Goal: Information Seeking & Learning: Learn about a topic

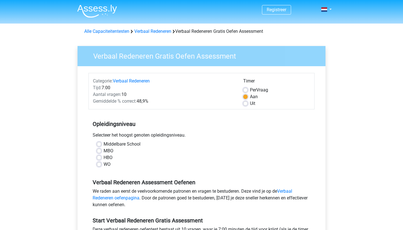
click at [104, 157] on label "HBO" at bounding box center [108, 157] width 9 height 7
click at [99, 157] on input "HBO" at bounding box center [99, 157] width 4 height 6
radio input "true"
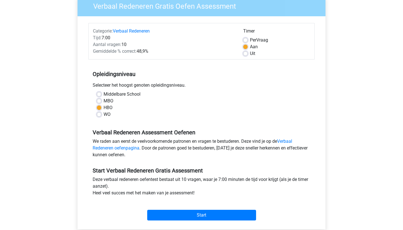
scroll to position [52, 0]
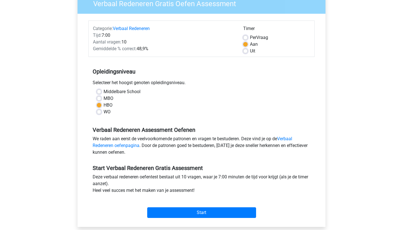
click at [250, 52] on label "Uit" at bounding box center [252, 51] width 5 height 7
click at [246, 52] on input "Uit" at bounding box center [245, 51] width 4 height 6
radio input "true"
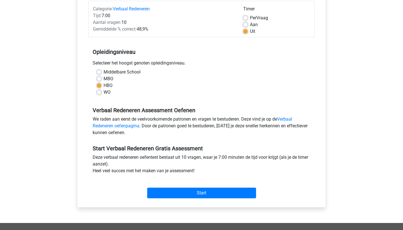
scroll to position [73, 0]
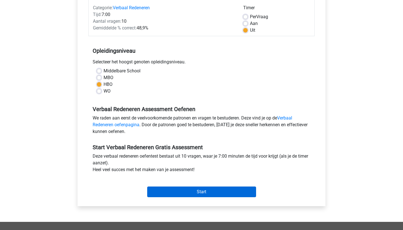
click at [199, 189] on input "Start" at bounding box center [201, 191] width 109 height 11
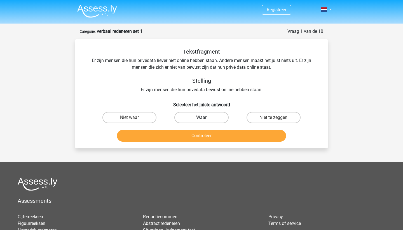
click at [198, 116] on label "Waar" at bounding box center [202, 117] width 54 height 11
click at [202, 117] on input "Waar" at bounding box center [204, 119] width 4 height 4
radio input "true"
click at [199, 138] on button "Controleer" at bounding box center [201, 136] width 169 height 12
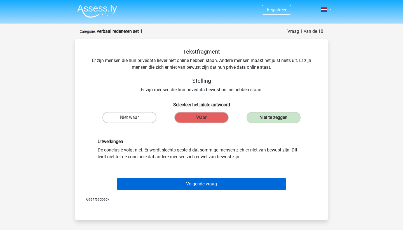
click at [186, 186] on button "Volgende vraag" at bounding box center [201, 184] width 169 height 12
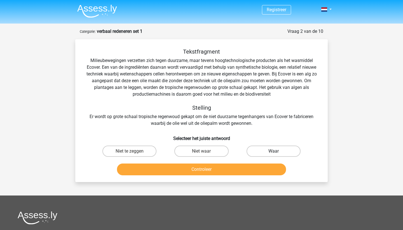
click at [254, 149] on label "Waar" at bounding box center [274, 150] width 54 height 11
click at [274, 151] on input "Waar" at bounding box center [276, 153] width 4 height 4
radio input "true"
click at [187, 169] on button "Controleer" at bounding box center [201, 169] width 169 height 12
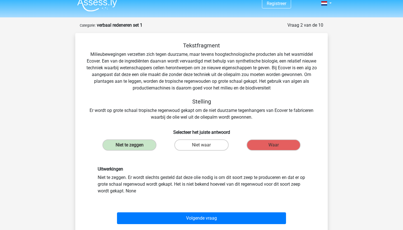
scroll to position [5, 0]
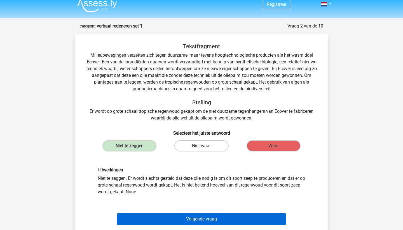
click at [228, 219] on button "Volgende vraag" at bounding box center [201, 219] width 169 height 12
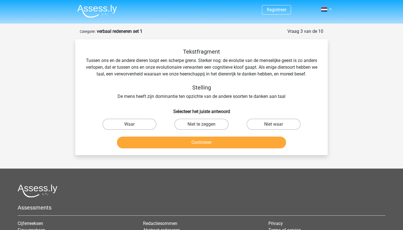
scroll to position [0, 0]
click at [132, 128] on label "Waar" at bounding box center [130, 123] width 54 height 11
click at [132, 128] on input "Waar" at bounding box center [132, 126] width 4 height 4
radio input "true"
click at [205, 148] on button "Controleer" at bounding box center [201, 142] width 169 height 12
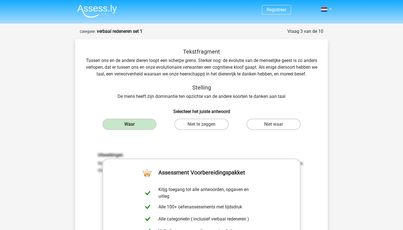
scroll to position [0, 0]
click at [312, 140] on div "Tekstfragment Tussen ons en de andere dieren loopt een scherpe grens. Sterker n…" at bounding box center [202, 189] width 248 height 283
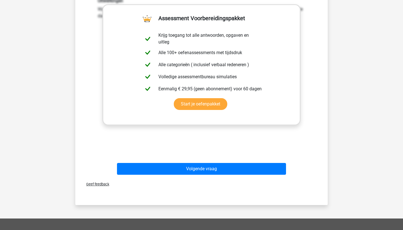
scroll to position [156, 0]
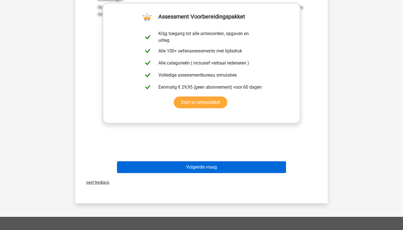
click at [184, 173] on button "Volgende vraag" at bounding box center [201, 167] width 169 height 12
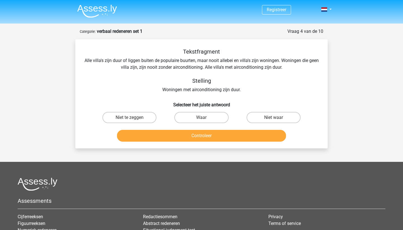
scroll to position [0, 0]
click at [121, 119] on label "Niet te zeggen" at bounding box center [130, 117] width 54 height 11
click at [130, 119] on input "Niet te zeggen" at bounding box center [132, 119] width 4 height 4
radio input "true"
click at [180, 134] on button "Controleer" at bounding box center [201, 136] width 169 height 12
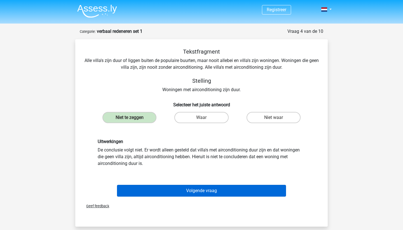
click at [218, 188] on button "Volgende vraag" at bounding box center [201, 191] width 169 height 12
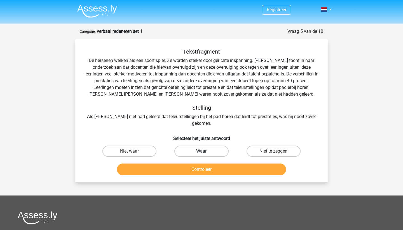
click at [196, 145] on label "Waar" at bounding box center [202, 150] width 54 height 11
click at [202, 151] on input "Waar" at bounding box center [204, 153] width 4 height 4
radio input "true"
click at [209, 163] on button "Controleer" at bounding box center [201, 169] width 169 height 12
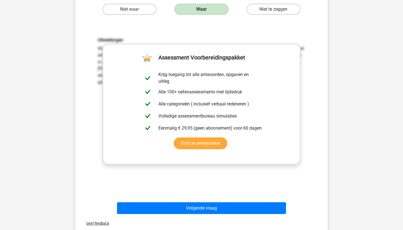
scroll to position [146, 0]
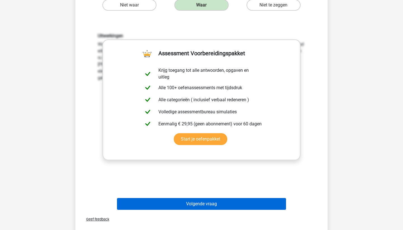
click at [208, 198] on button "Volgende vraag" at bounding box center [201, 204] width 169 height 12
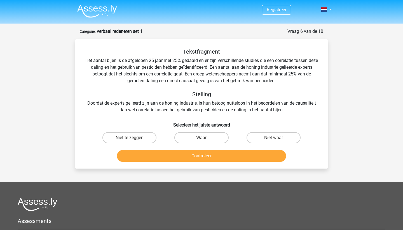
scroll to position [1, 0]
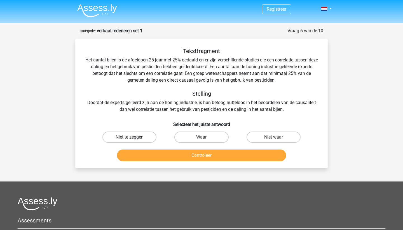
click at [137, 137] on label "Niet te zeggen" at bounding box center [130, 136] width 54 height 11
click at [133, 137] on input "Niet te zeggen" at bounding box center [132, 139] width 4 height 4
radio input "true"
click at [187, 157] on button "Controleer" at bounding box center [201, 155] width 169 height 12
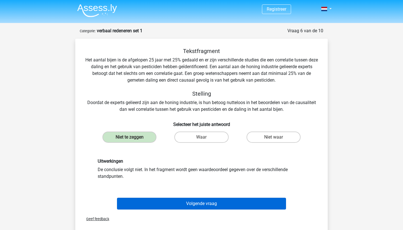
click at [215, 202] on button "Volgende vraag" at bounding box center [201, 203] width 169 height 12
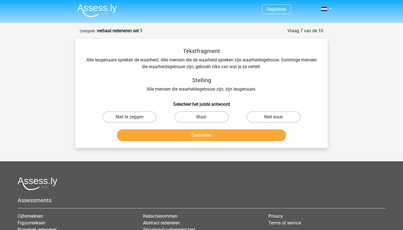
scroll to position [28, 0]
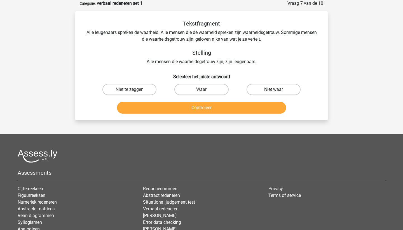
click at [268, 91] on label "Niet waar" at bounding box center [274, 89] width 54 height 11
click at [274, 91] on input "Niet waar" at bounding box center [276, 91] width 4 height 4
radio input "true"
click at [213, 111] on button "Controleer" at bounding box center [201, 108] width 169 height 12
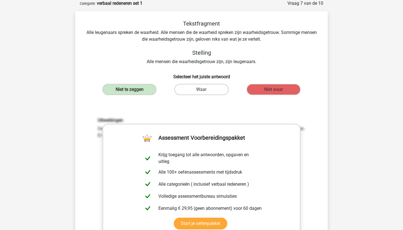
click at [212, 81] on div "Tekstfragment Alle leugenaars spreken de waarheid. Alle mensen die de waarheid …" at bounding box center [202, 158] width 248 height 276
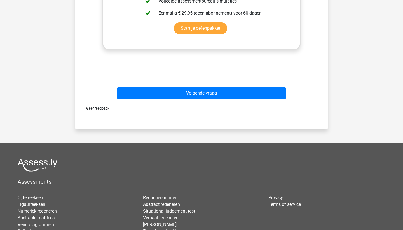
scroll to position [232, 0]
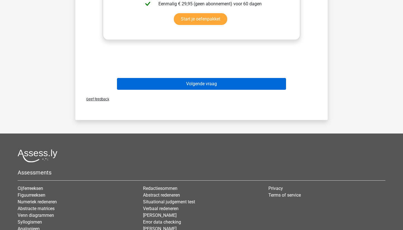
click at [216, 86] on button "Volgende vraag" at bounding box center [201, 84] width 169 height 12
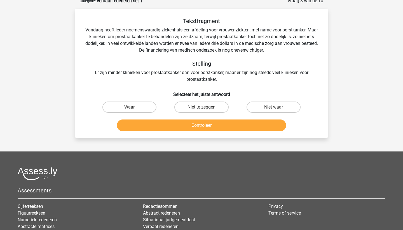
scroll to position [28, 0]
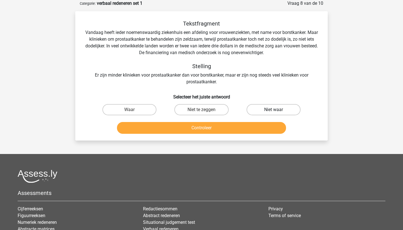
click at [281, 109] on label "Niet waar" at bounding box center [274, 109] width 54 height 11
click at [277, 110] on input "Niet waar" at bounding box center [276, 112] width 4 height 4
radio input "true"
click at [226, 130] on button "Controleer" at bounding box center [201, 128] width 169 height 12
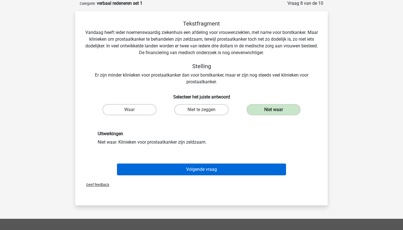
click at [204, 173] on button "Volgende vraag" at bounding box center [201, 169] width 169 height 12
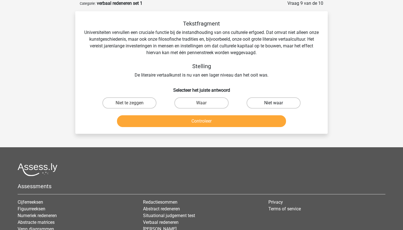
click at [272, 104] on label "Niet waar" at bounding box center [274, 102] width 54 height 11
click at [274, 104] on input "Niet waar" at bounding box center [276, 105] width 4 height 4
radio input "true"
click at [232, 119] on button "Controleer" at bounding box center [201, 121] width 169 height 12
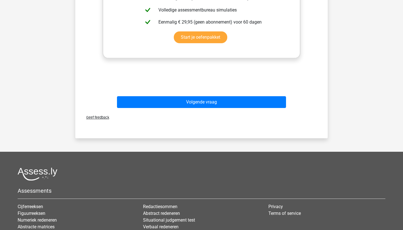
scroll to position [245, 0]
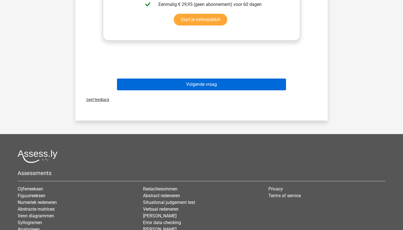
click at [217, 83] on button "Volgende vraag" at bounding box center [201, 84] width 169 height 12
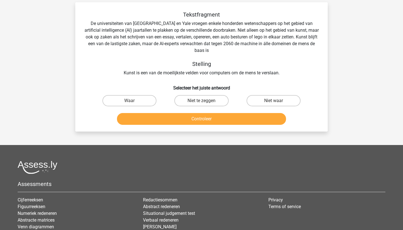
scroll to position [28, 0]
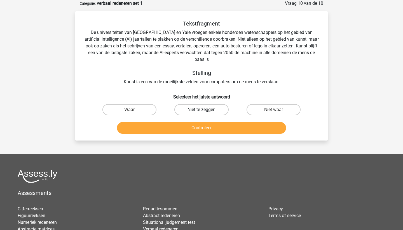
click at [193, 110] on label "Niet te zeggen" at bounding box center [202, 109] width 54 height 11
click at [202, 110] on input "Niet te zeggen" at bounding box center [204, 112] width 4 height 4
radio input "true"
click at [193, 127] on button "Controleer" at bounding box center [201, 128] width 169 height 12
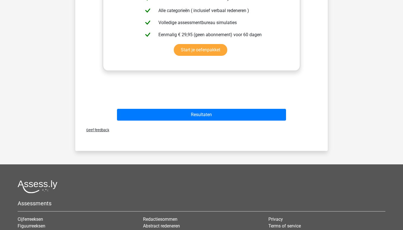
scroll to position [224, 0]
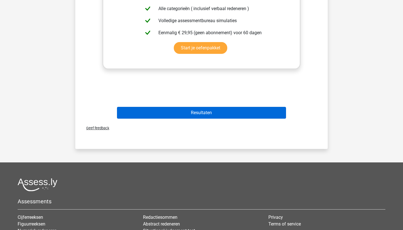
click at [225, 111] on button "Resultaten" at bounding box center [201, 113] width 169 height 12
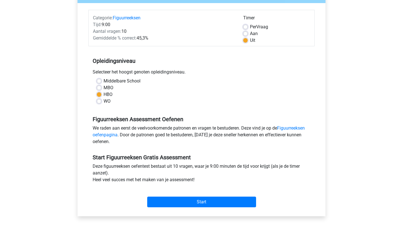
scroll to position [66, 0]
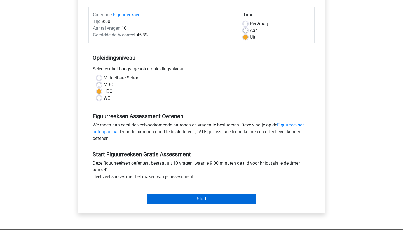
click at [210, 199] on input "Start" at bounding box center [201, 198] width 109 height 11
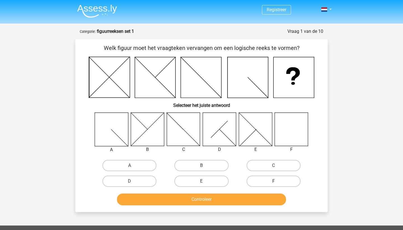
click at [272, 178] on label "F" at bounding box center [274, 180] width 54 height 11
click at [274, 181] on input "F" at bounding box center [276, 183] width 4 height 4
radio input "true"
click at [223, 200] on button "Controleer" at bounding box center [201, 199] width 169 height 12
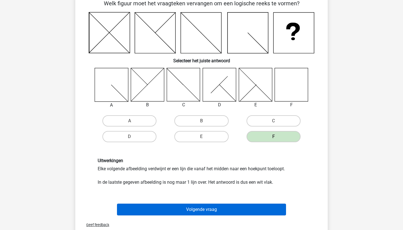
click at [206, 209] on button "Volgende vraag" at bounding box center [201, 209] width 169 height 12
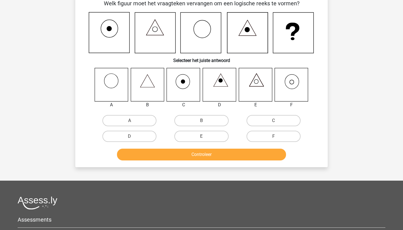
scroll to position [28, 0]
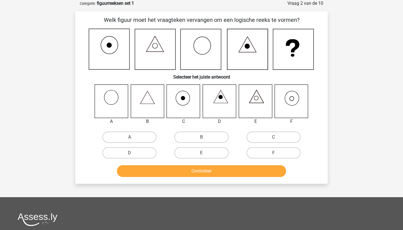
click at [288, 102] on icon at bounding box center [291, 100] width 33 height 33
click at [268, 154] on label "F" at bounding box center [274, 152] width 54 height 11
click at [274, 154] on input "F" at bounding box center [276, 155] width 4 height 4
radio input "true"
click at [224, 170] on button "Controleer" at bounding box center [201, 171] width 169 height 12
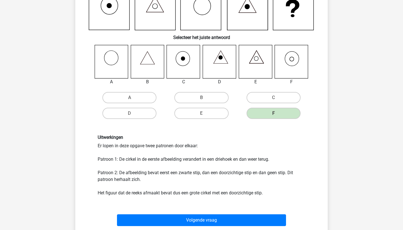
scroll to position [97, 0]
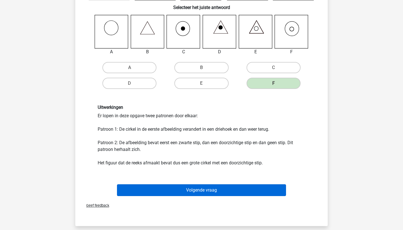
click at [223, 189] on button "Volgende vraag" at bounding box center [201, 190] width 169 height 12
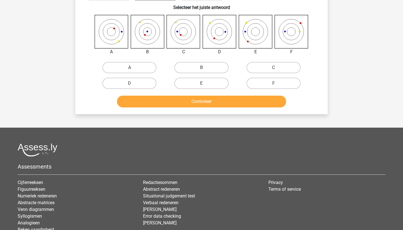
scroll to position [28, 0]
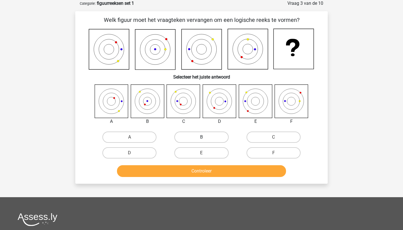
click at [197, 136] on label "B" at bounding box center [202, 136] width 54 height 11
click at [202, 137] on input "B" at bounding box center [204, 139] width 4 height 4
radio input "true"
click at [210, 171] on button "Controleer" at bounding box center [201, 171] width 169 height 12
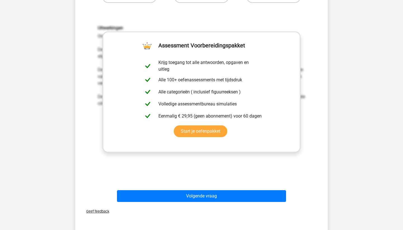
scroll to position [189, 0]
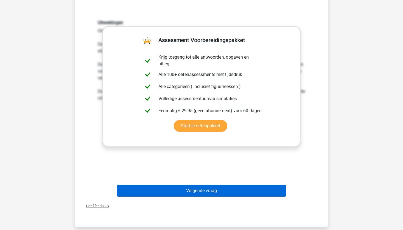
click at [206, 191] on button "Volgende vraag" at bounding box center [201, 191] width 169 height 12
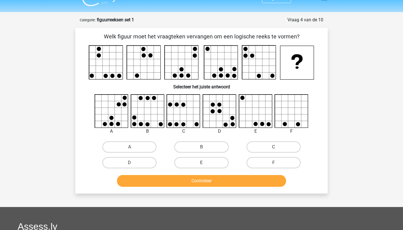
scroll to position [11, 0]
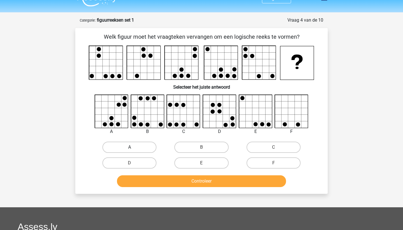
click at [133, 148] on label "A" at bounding box center [130, 146] width 54 height 11
click at [133, 148] on input "A" at bounding box center [132, 149] width 4 height 4
radio input "true"
click at [196, 182] on button "Controleer" at bounding box center [201, 181] width 169 height 12
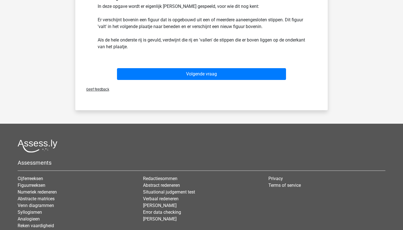
scroll to position [201, 0]
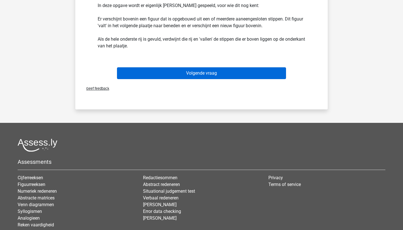
click at [254, 70] on button "Volgende vraag" at bounding box center [201, 73] width 169 height 12
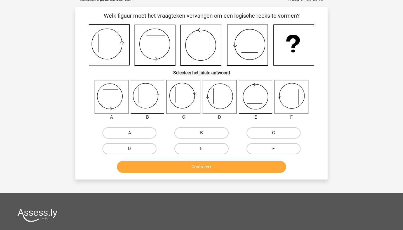
scroll to position [28, 0]
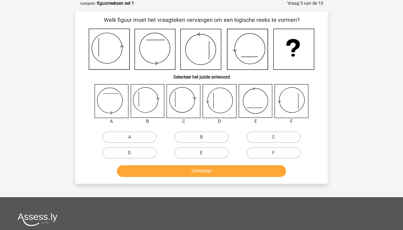
click at [274, 130] on div "C" at bounding box center [274, 137] width 72 height 16
click at [273, 135] on label "C" at bounding box center [274, 136] width 54 height 11
click at [274, 137] on input "C" at bounding box center [276, 139] width 4 height 4
radio input "true"
click at [209, 170] on button "Controleer" at bounding box center [201, 171] width 169 height 12
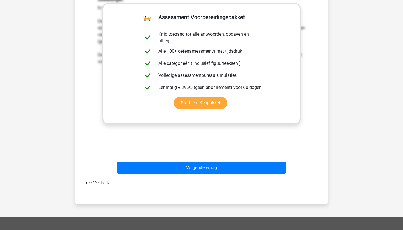
scroll to position [221, 0]
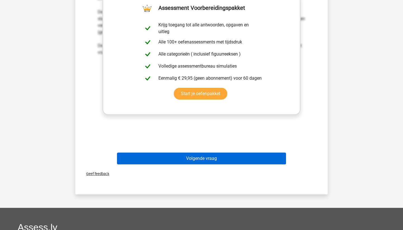
click at [208, 162] on button "Volgende vraag" at bounding box center [201, 158] width 169 height 12
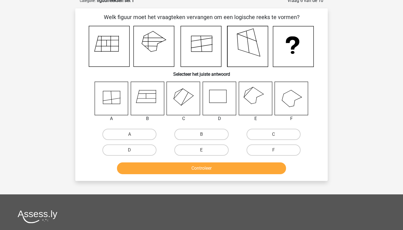
scroll to position [28, 0]
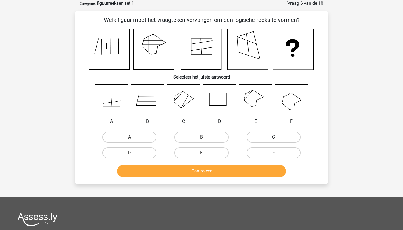
click at [255, 138] on label "C" at bounding box center [274, 136] width 54 height 11
click at [274, 138] on input "C" at bounding box center [276, 139] width 4 height 4
radio input "true"
click at [225, 166] on button "Controleer" at bounding box center [201, 171] width 169 height 12
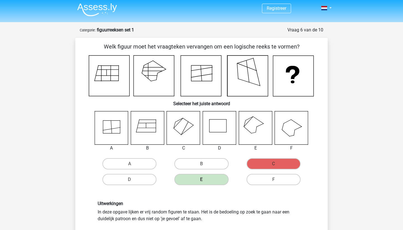
scroll to position [3, 0]
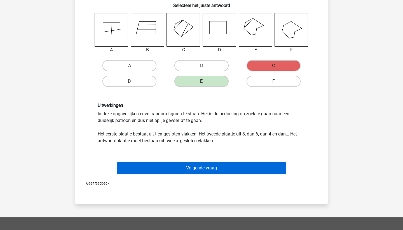
click at [221, 169] on button "Volgende vraag" at bounding box center [201, 168] width 169 height 12
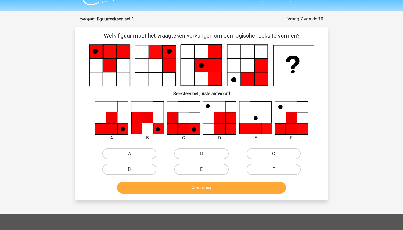
scroll to position [11, 0]
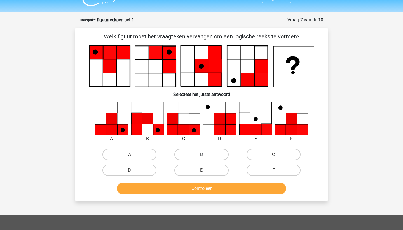
click at [188, 155] on label "B" at bounding box center [202, 154] width 54 height 11
click at [202, 155] on input "B" at bounding box center [204, 156] width 4 height 4
radio input "true"
click at [189, 189] on button "Controleer" at bounding box center [201, 188] width 169 height 12
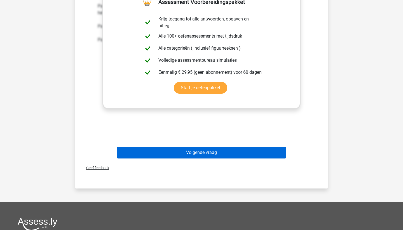
click at [212, 154] on button "Volgende vraag" at bounding box center [201, 153] width 169 height 12
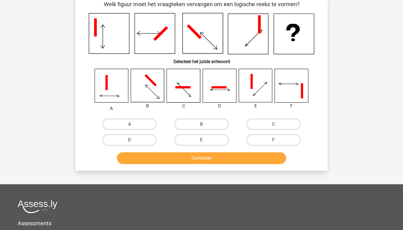
scroll to position [28, 0]
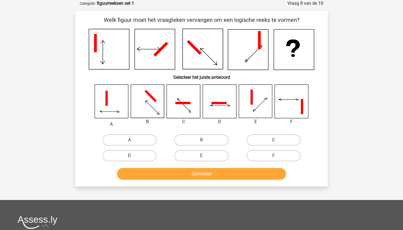
click at [126, 159] on label "D" at bounding box center [130, 155] width 54 height 11
click at [130, 159] on input "D" at bounding box center [132, 157] width 4 height 4
radio input "true"
click at [170, 172] on button "Controleer" at bounding box center [201, 174] width 169 height 12
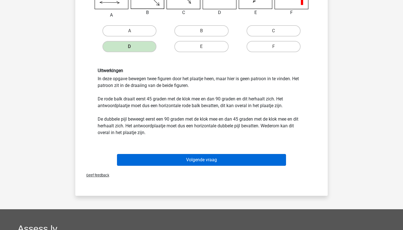
click at [208, 154] on button "Volgende vraag" at bounding box center [201, 160] width 169 height 12
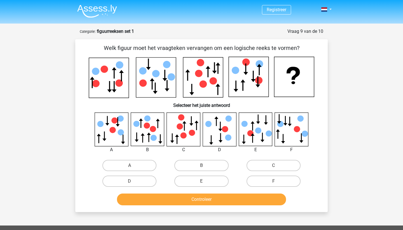
scroll to position [0, 0]
click at [207, 168] on label "B" at bounding box center [202, 165] width 54 height 11
click at [205, 168] on input "B" at bounding box center [204, 167] width 4 height 4
radio input "true"
click at [213, 195] on button "Controleer" at bounding box center [201, 199] width 169 height 12
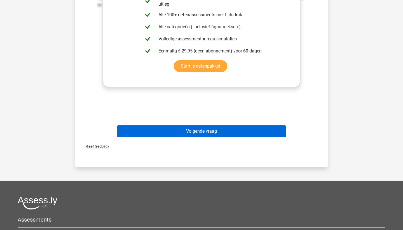
click at [213, 131] on button "Volgende vraag" at bounding box center [201, 131] width 169 height 12
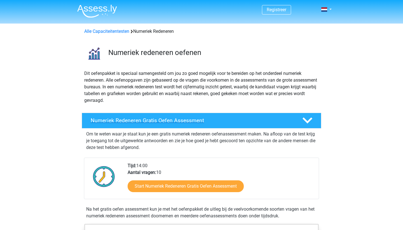
click at [311, 119] on polygon at bounding box center [308, 120] width 10 height 6
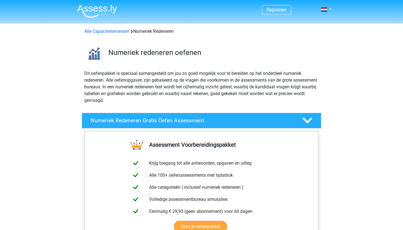
click at [308, 121] on icon at bounding box center [308, 120] width 10 height 10
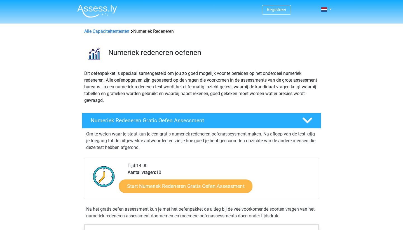
click at [154, 186] on link "Start Numeriek Redeneren Gratis Oefen Assessment" at bounding box center [186, 185] width 134 height 13
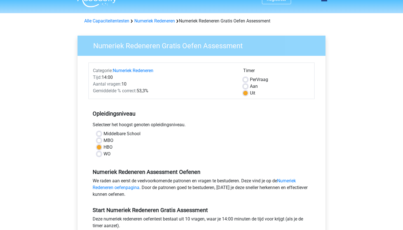
scroll to position [17, 0]
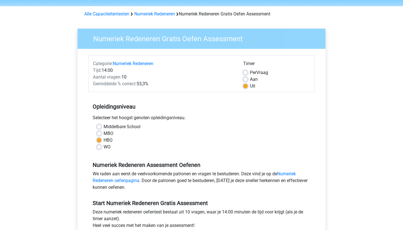
click at [250, 81] on label "Aan" at bounding box center [254, 79] width 8 height 7
click at [245, 81] on input "Aan" at bounding box center [245, 79] width 4 height 6
radio input "true"
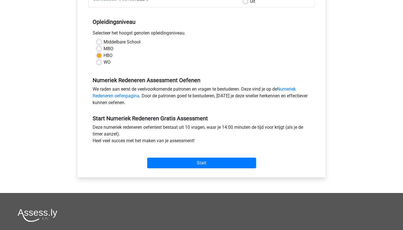
scroll to position [107, 0]
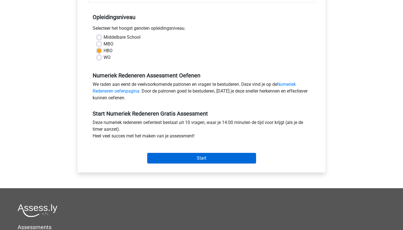
click at [202, 154] on input "Start" at bounding box center [201, 158] width 109 height 11
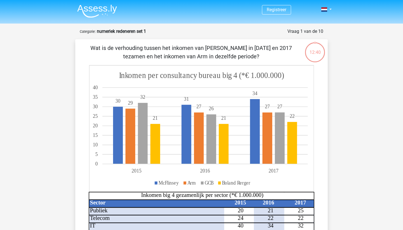
click at [378, 165] on div "Registreer Nederlands English" at bounding box center [201, 233] width 403 height 466
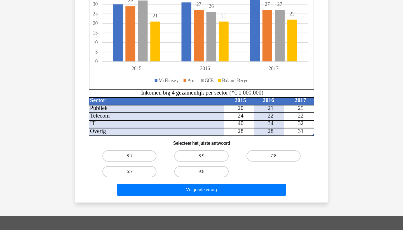
scroll to position [106, 0]
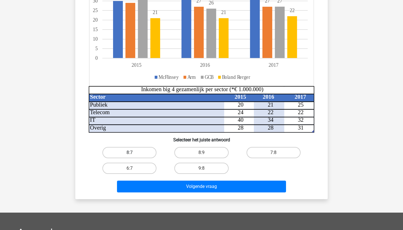
click at [129, 157] on label "8:7" at bounding box center [130, 152] width 54 height 11
click at [130, 156] on input "8:7" at bounding box center [132, 154] width 4 height 4
radio input "true"
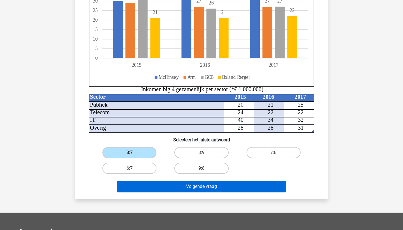
click at [200, 191] on button "Volgende vraag" at bounding box center [201, 186] width 169 height 12
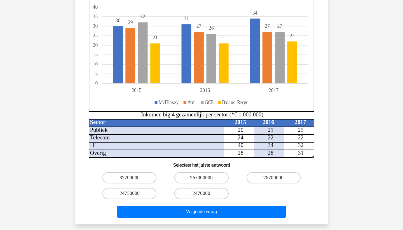
scroll to position [106, 0]
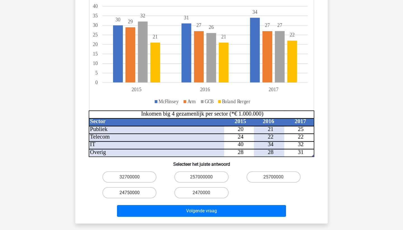
click at [129, 187] on label "24750000" at bounding box center [130, 192] width 54 height 11
click at [130, 192] on input "24750000" at bounding box center [132, 194] width 4 height 4
radio input "true"
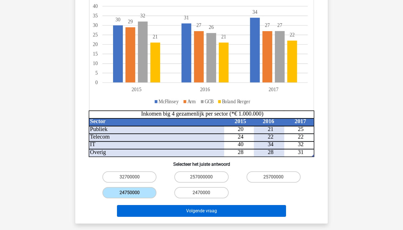
click at [192, 205] on button "Volgende vraag" at bounding box center [201, 211] width 169 height 12
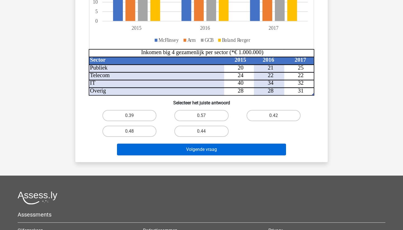
scroll to position [146, 0]
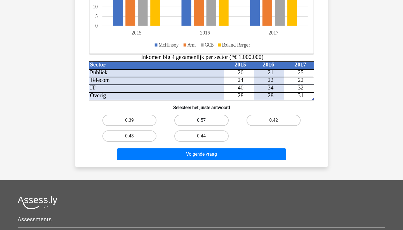
click at [199, 119] on label "0.57" at bounding box center [202, 120] width 54 height 11
click at [202, 120] on input "0.57" at bounding box center [204, 122] width 4 height 4
radio input "true"
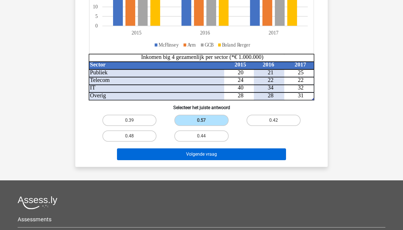
click at [206, 154] on button "Volgende vraag" at bounding box center [201, 154] width 169 height 12
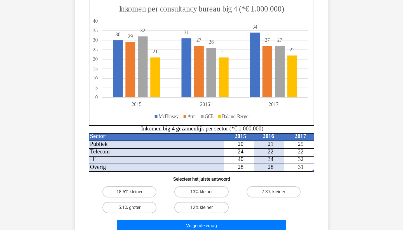
scroll to position [67, 0]
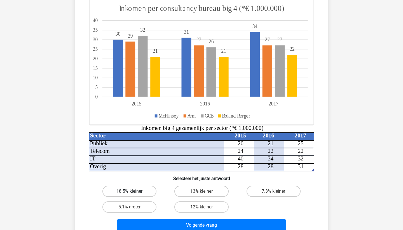
click at [135, 190] on label "18.5% kleiner" at bounding box center [130, 190] width 54 height 11
click at [133, 191] on input "18.5% kleiner" at bounding box center [132, 193] width 4 height 4
radio input "true"
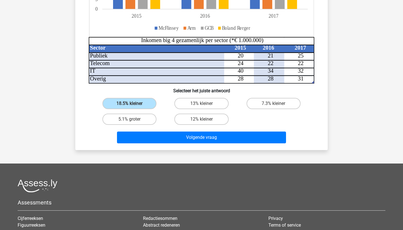
scroll to position [157, 0]
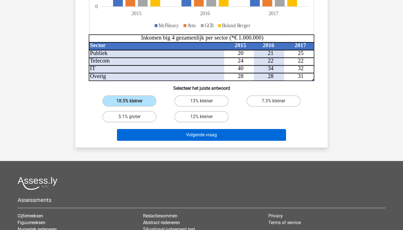
click at [213, 137] on button "Volgende vraag" at bounding box center [201, 135] width 169 height 12
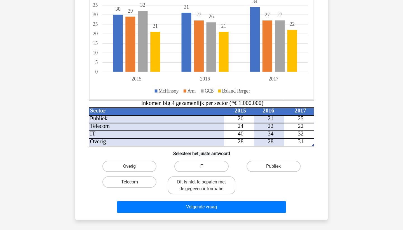
scroll to position [94, 0]
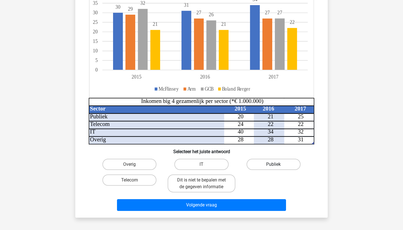
click at [271, 162] on label "Publiek" at bounding box center [274, 164] width 54 height 11
click at [274, 164] on input "Publiek" at bounding box center [276, 166] width 4 height 4
radio input "true"
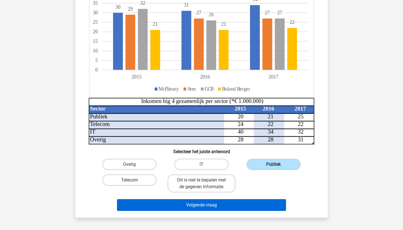
click at [217, 202] on button "Volgende vraag" at bounding box center [201, 205] width 169 height 12
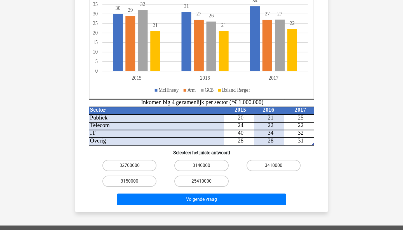
scroll to position [104, 0]
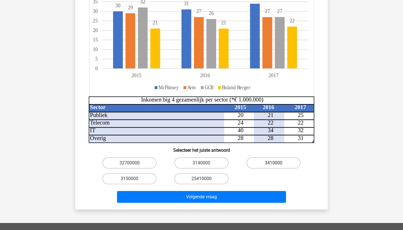
click at [279, 164] on label "3410000" at bounding box center [274, 162] width 54 height 11
click at [277, 164] on input "3410000" at bounding box center [276, 165] width 4 height 4
radio input "true"
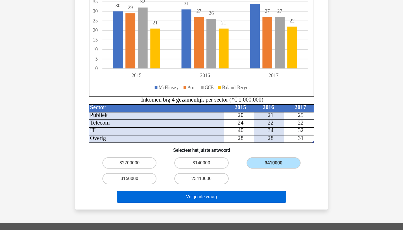
click at [245, 197] on button "Volgende vraag" at bounding box center [201, 197] width 169 height 12
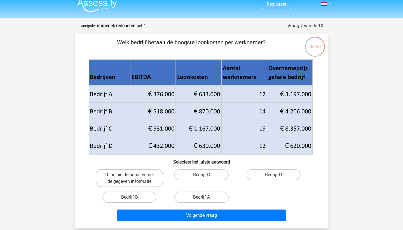
scroll to position [5, 0]
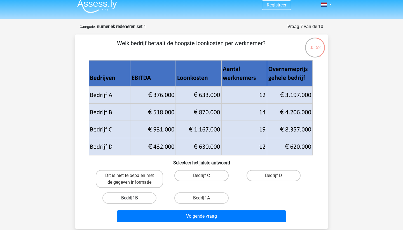
click at [134, 197] on label "Bedrijf B" at bounding box center [130, 197] width 54 height 11
click at [133, 198] on input "Bedrijf B" at bounding box center [132, 200] width 4 height 4
radio input "true"
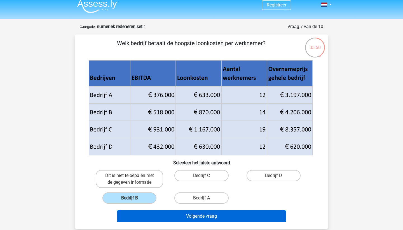
click at [224, 216] on button "Volgende vraag" at bounding box center [201, 216] width 169 height 12
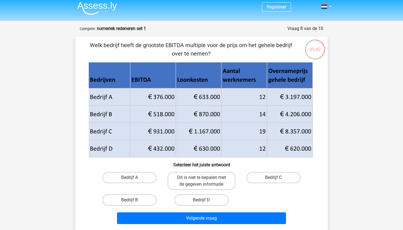
scroll to position [4, 0]
